Goal: Navigation & Orientation: Find specific page/section

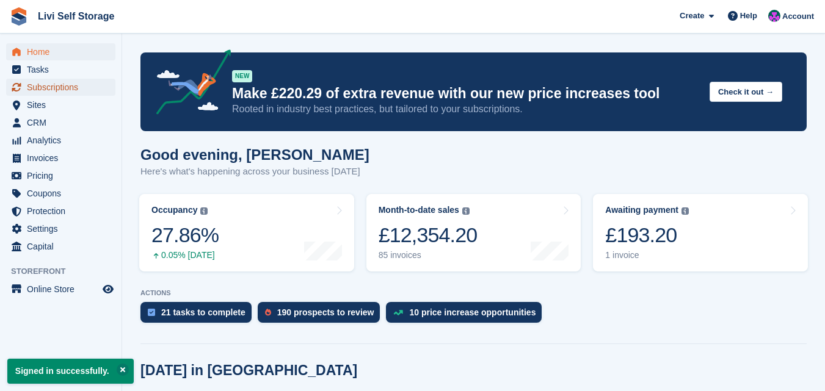
click at [46, 85] on span "Subscriptions" at bounding box center [63, 87] width 73 height 17
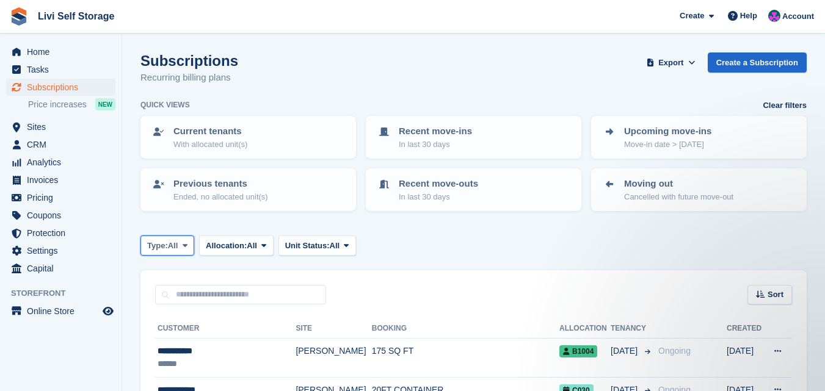
click at [186, 246] on icon at bounding box center [185, 246] width 5 height 8
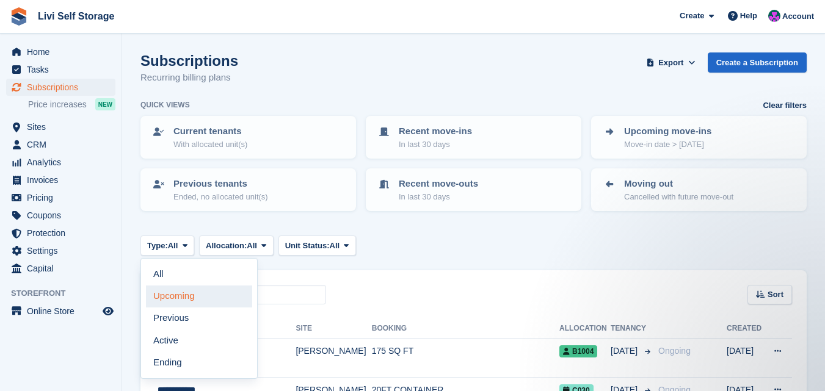
click at [176, 297] on link "Upcoming" at bounding box center [199, 297] width 106 height 22
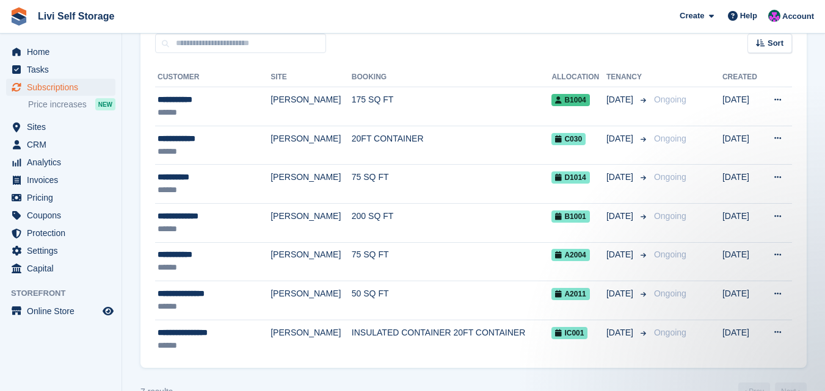
scroll to position [261, 0]
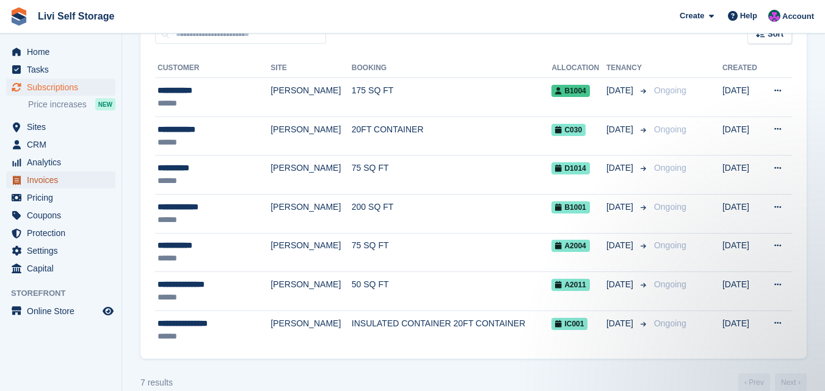
click at [39, 180] on span "Invoices" at bounding box center [63, 180] width 73 height 17
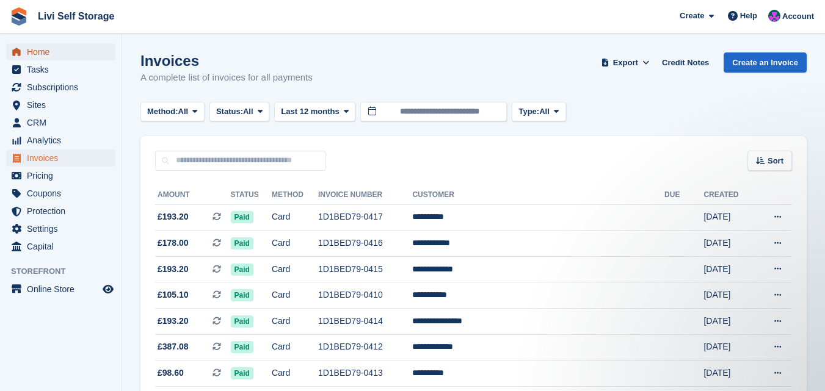
click at [31, 53] on span "Home" at bounding box center [63, 51] width 73 height 17
